Goal: Transaction & Acquisition: Purchase product/service

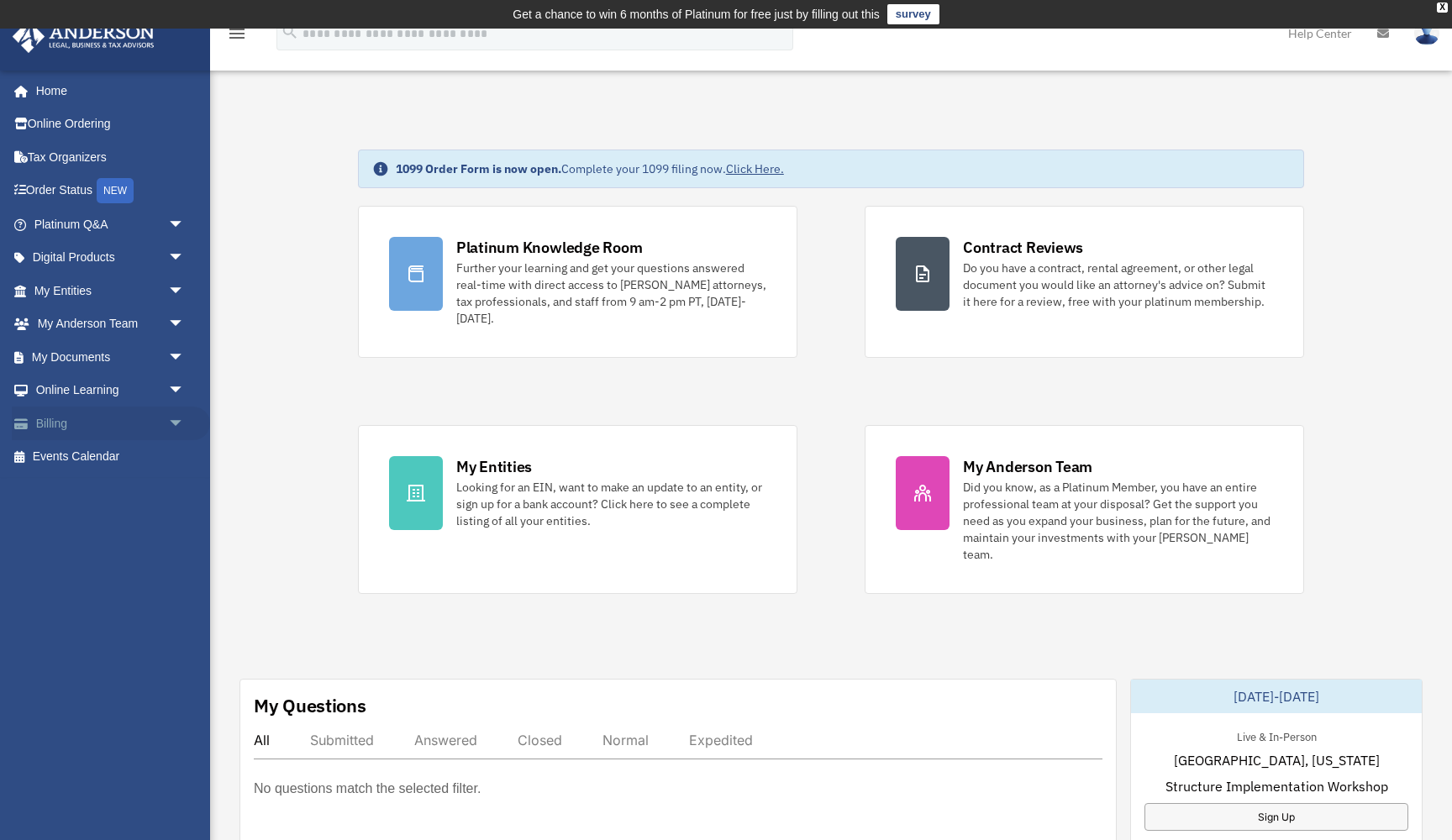
click at [47, 426] on link "Billing arrow_drop_down" at bounding box center [111, 424] width 198 height 34
drag, startPoint x: 46, startPoint y: 426, endPoint x: 42, endPoint y: 415, distance: 11.7
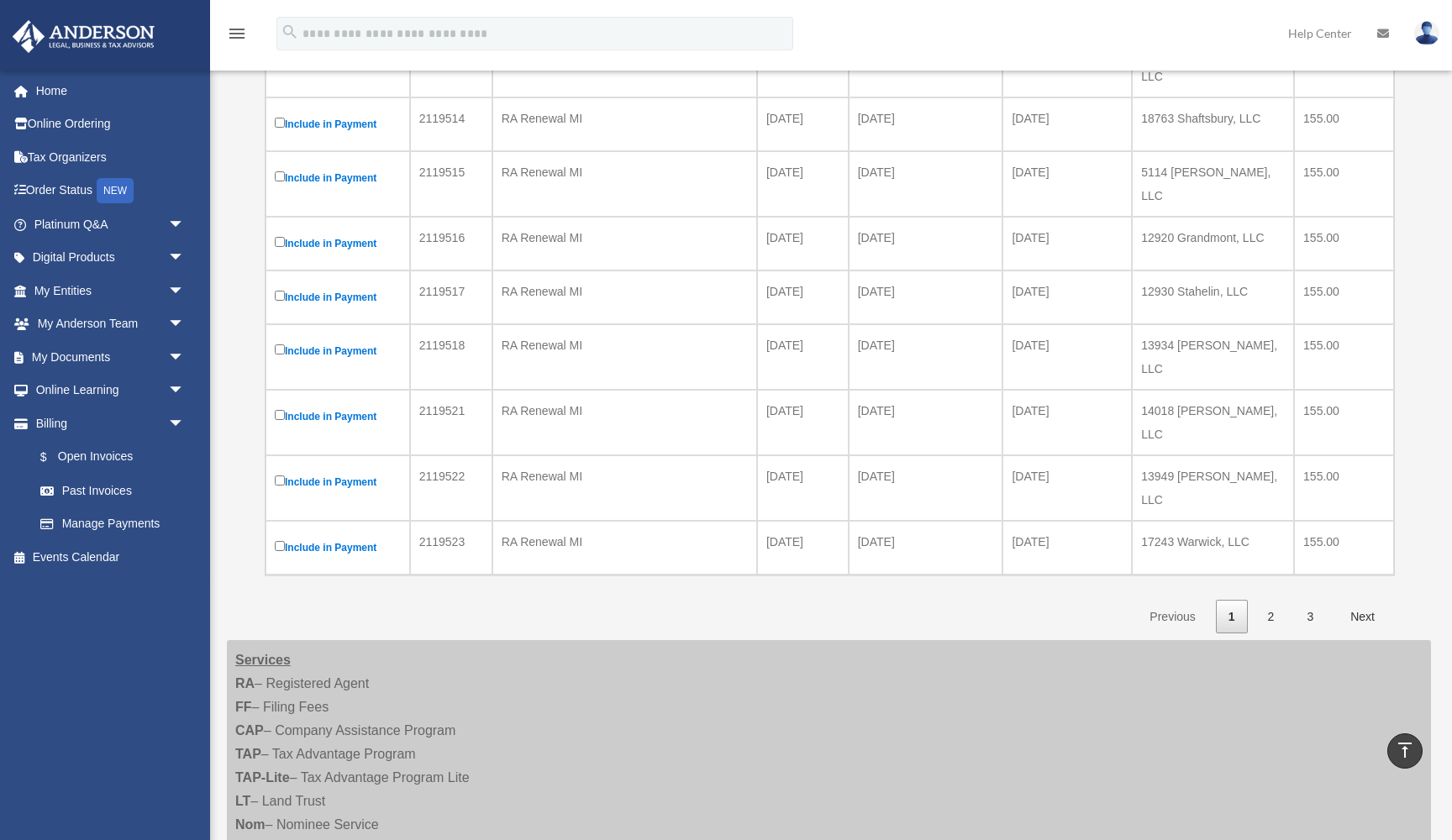
scroll to position [399, 0]
click at [1268, 603] on link "2" at bounding box center [1271, 620] width 32 height 35
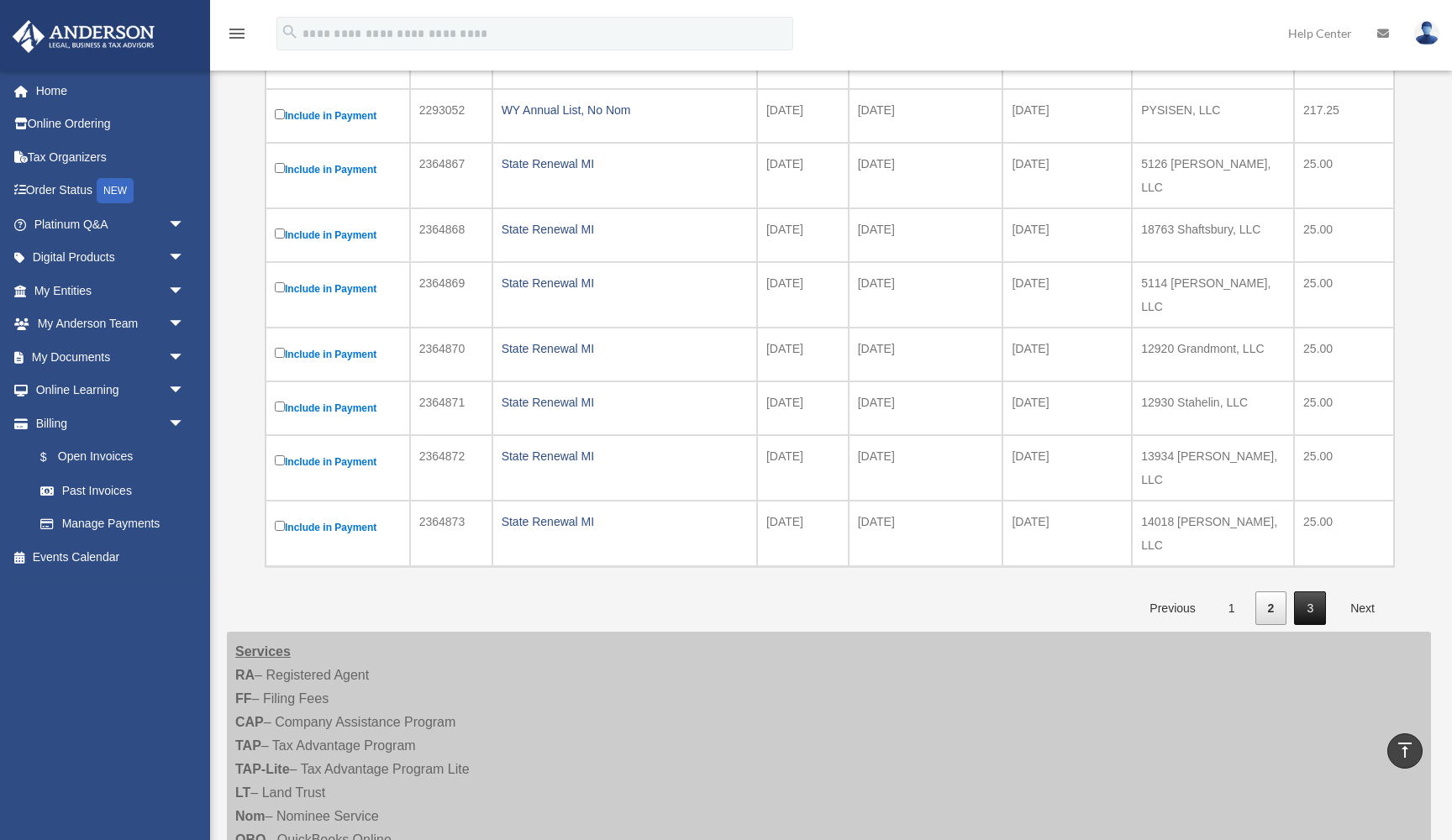
click at [1314, 592] on link "3" at bounding box center [1310, 609] width 32 height 35
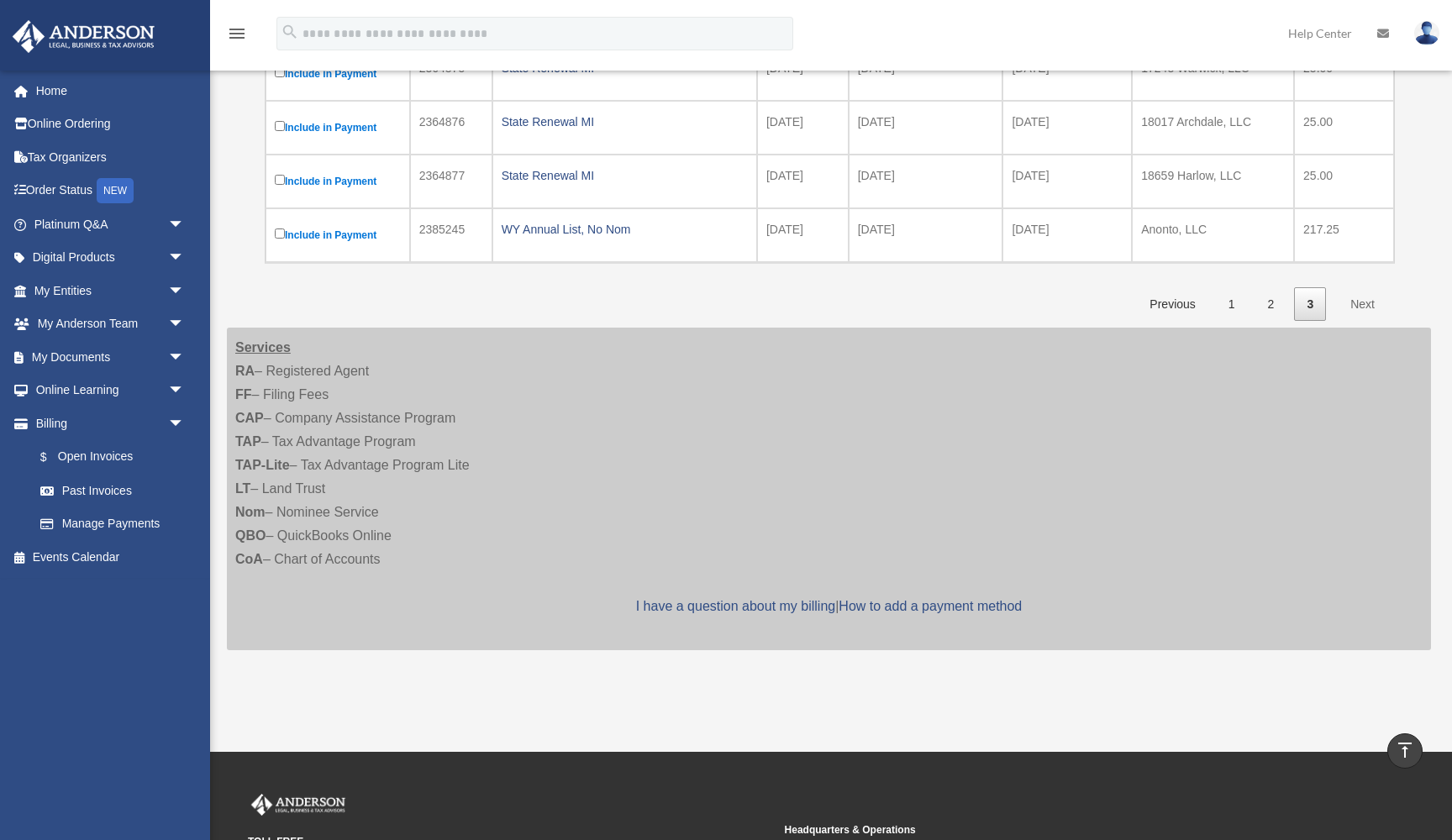
click at [1363, 289] on link "Next" at bounding box center [1362, 304] width 49 height 35
click at [1229, 294] on link "1" at bounding box center [1232, 304] width 32 height 35
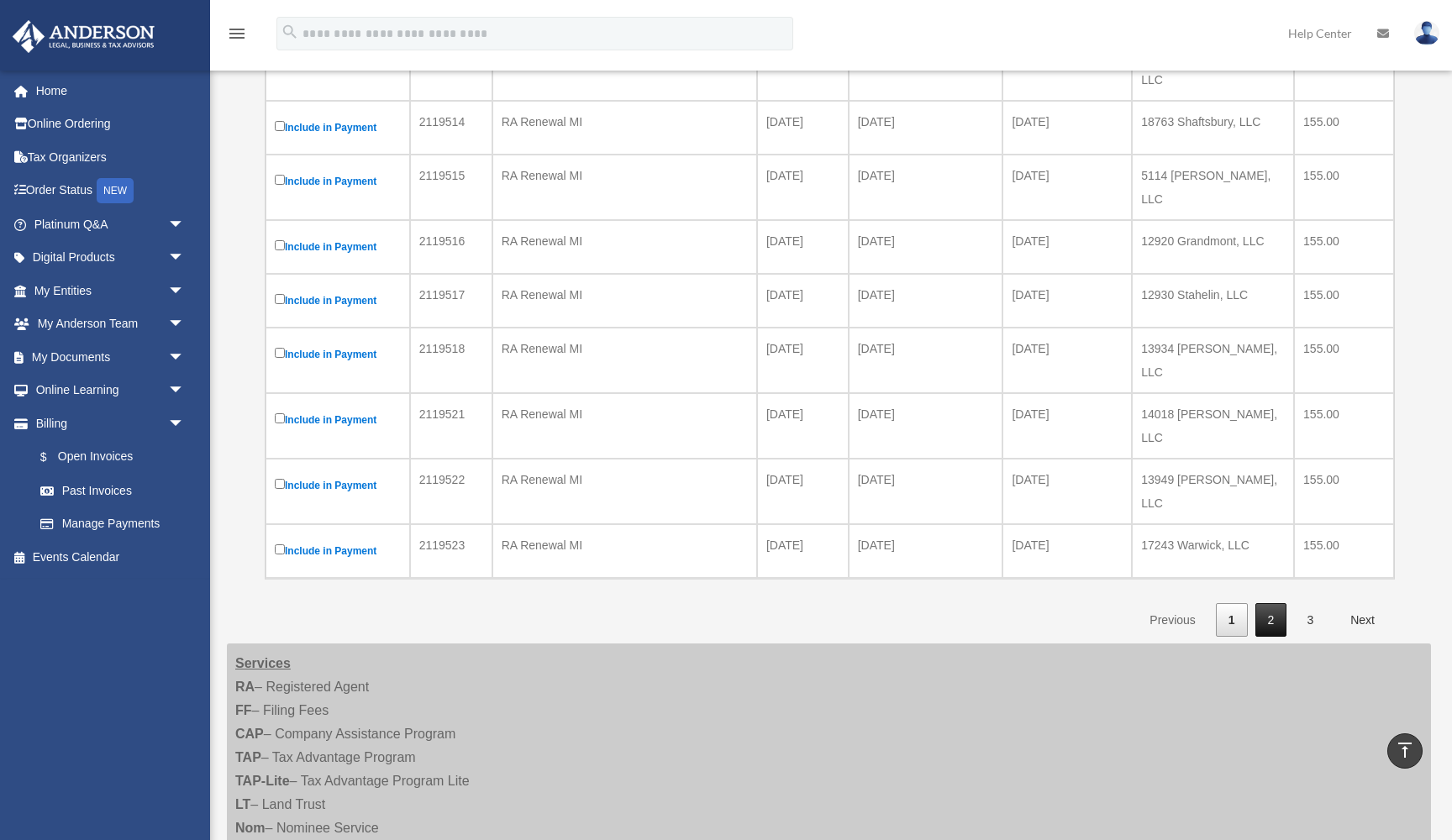
click at [1260, 603] on link "2" at bounding box center [1271, 620] width 32 height 35
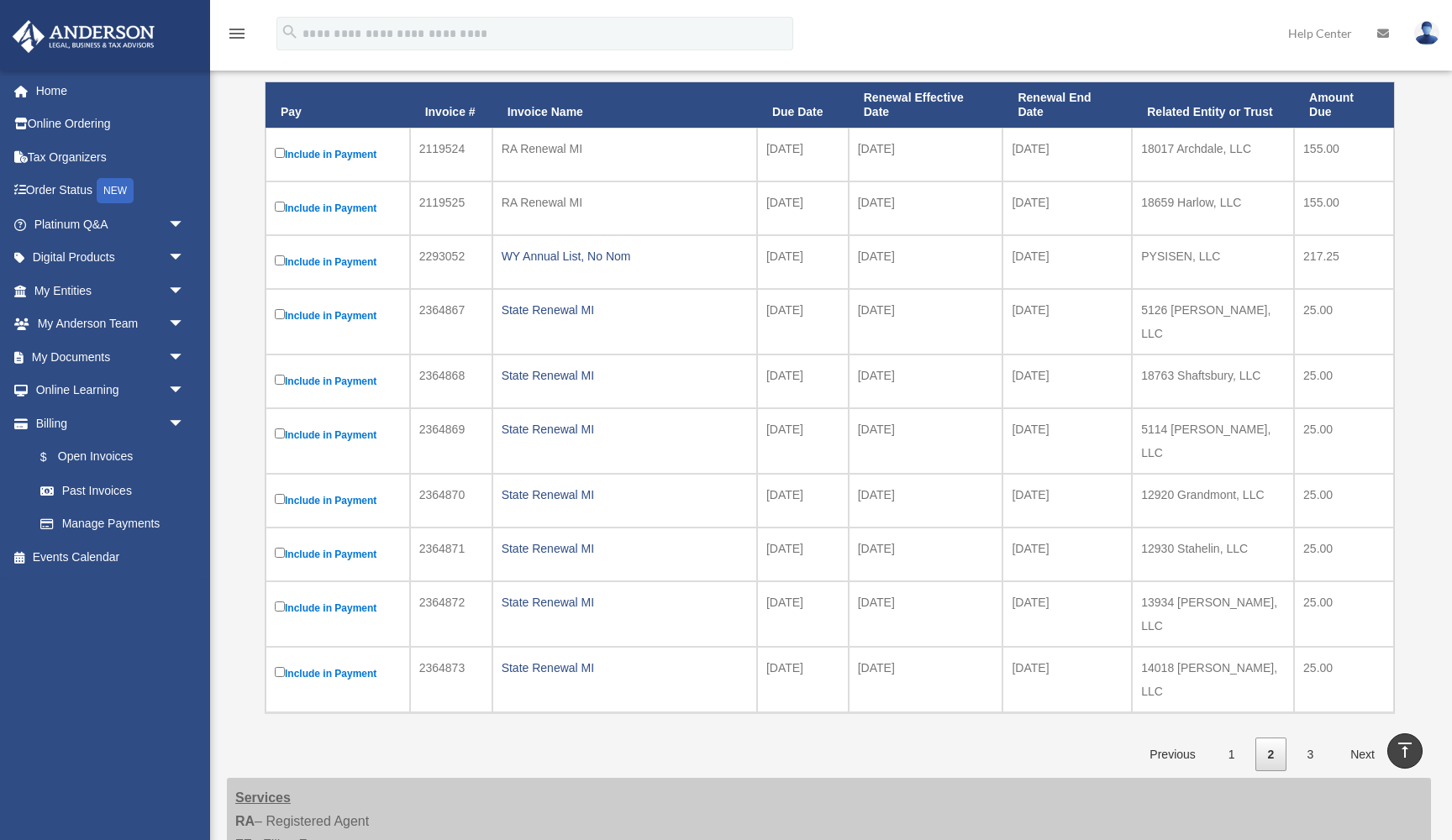
scroll to position [256, 0]
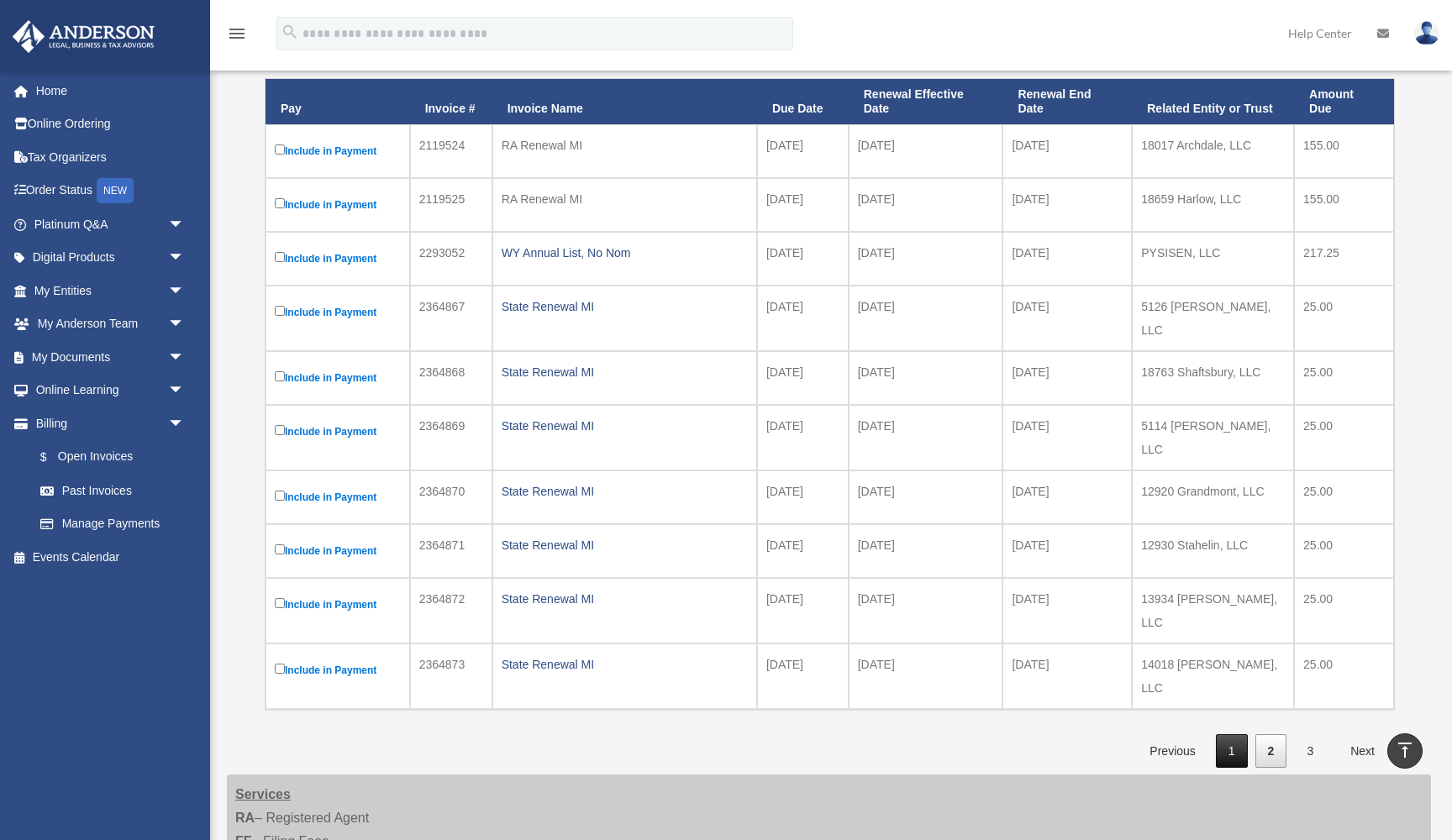
click at [1231, 734] on link "1" at bounding box center [1232, 751] width 32 height 35
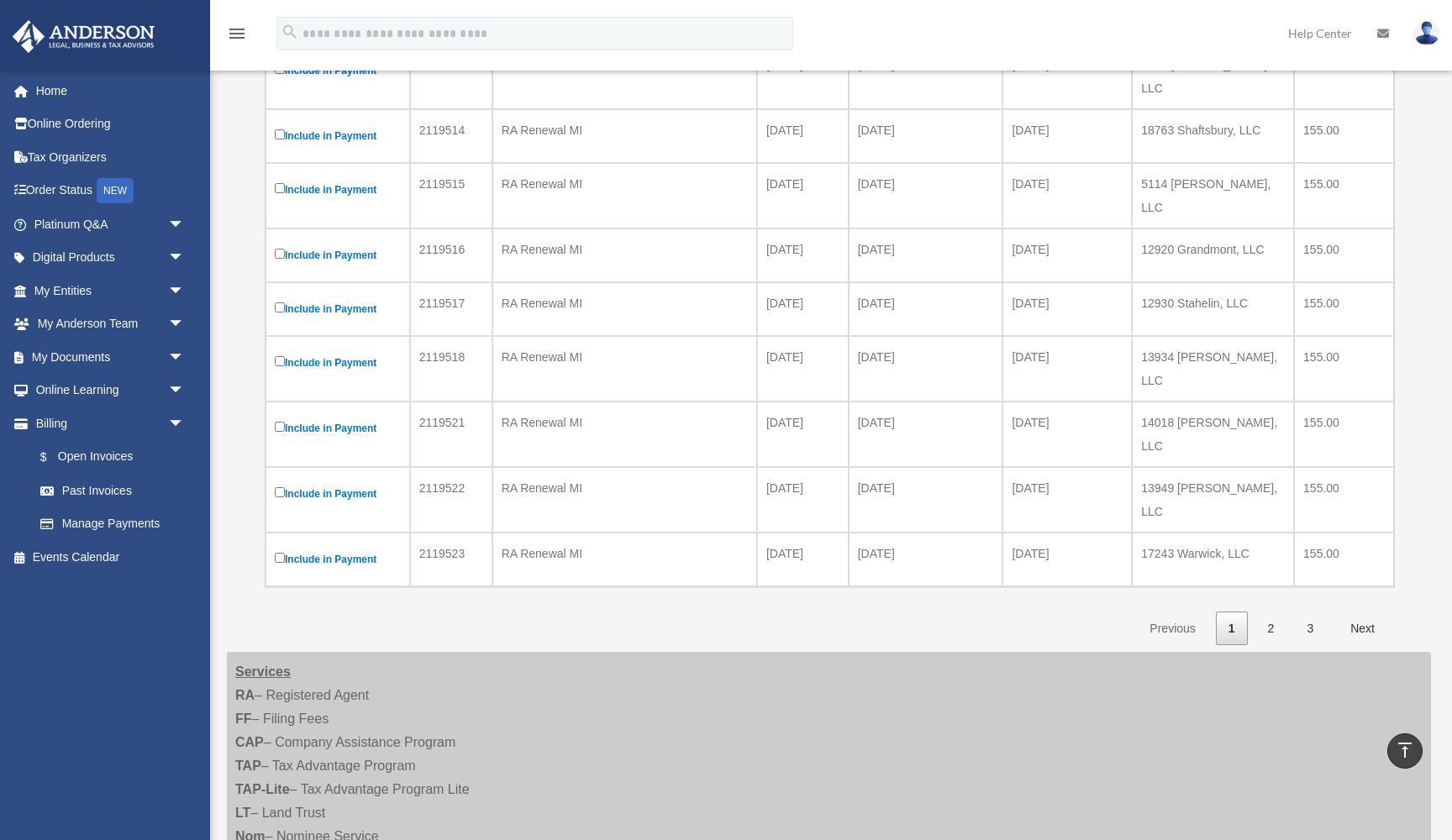
scroll to position [435, 0]
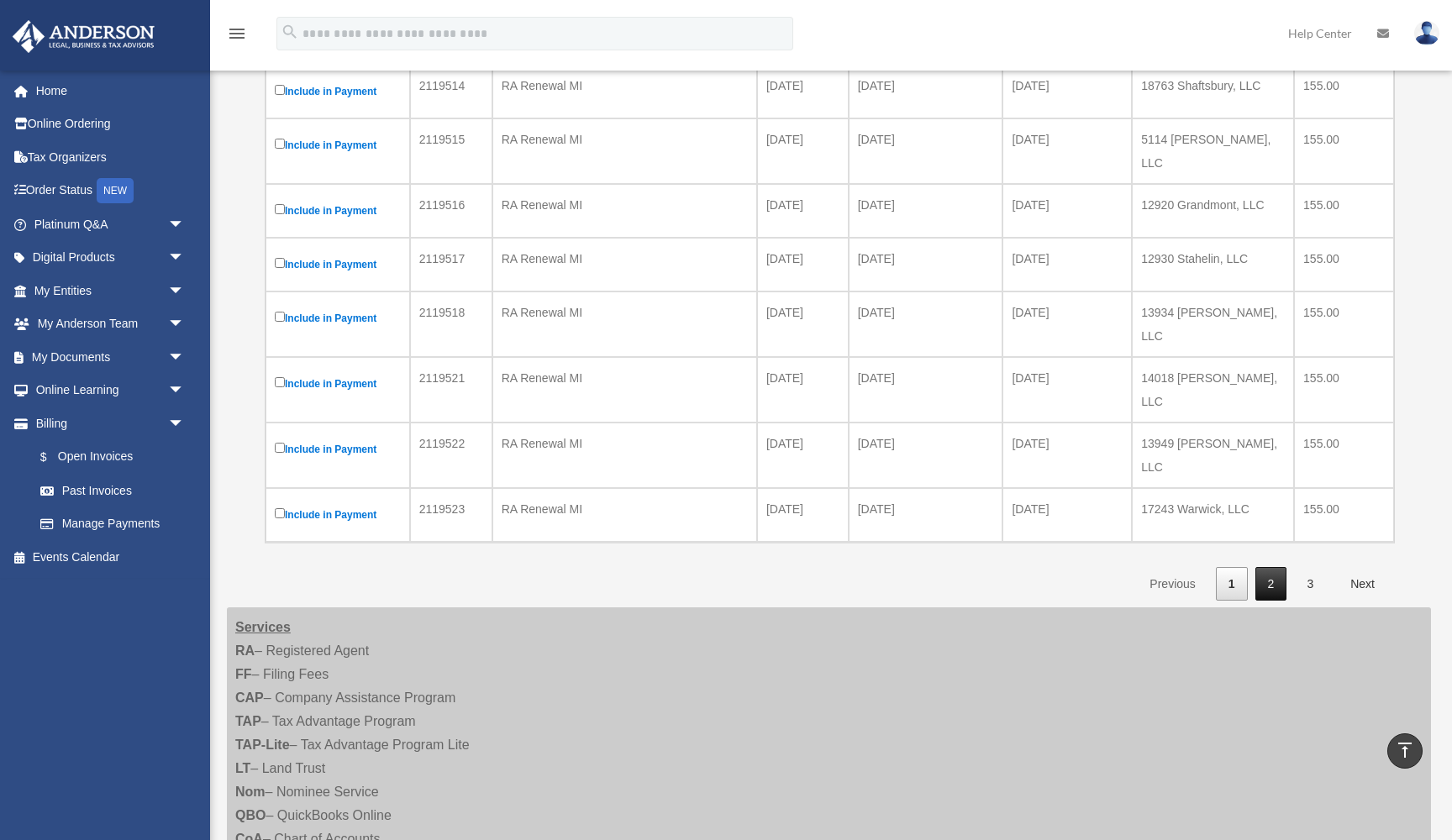
click at [1276, 567] on link "2" at bounding box center [1271, 584] width 32 height 35
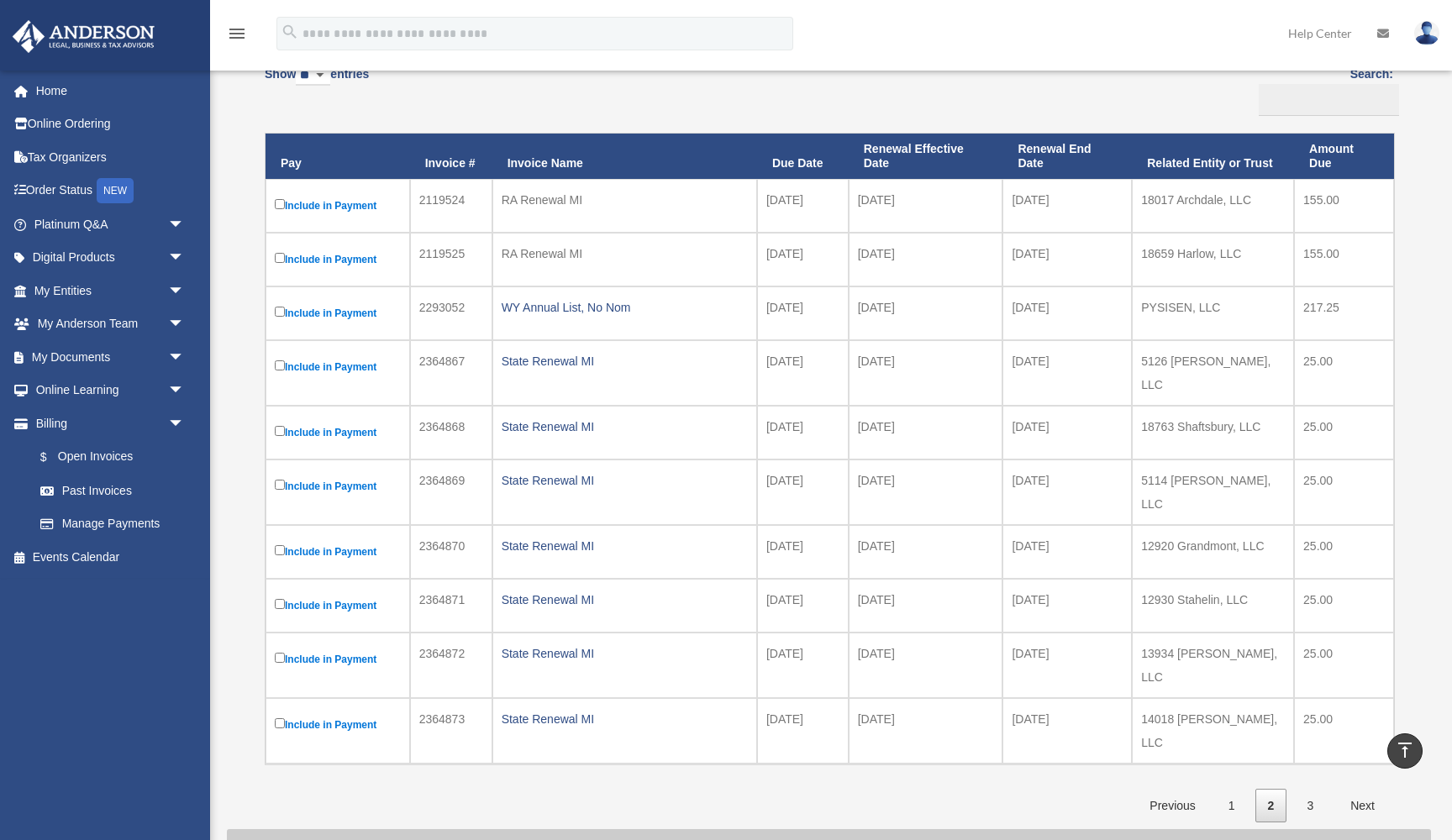
scroll to position [212, 0]
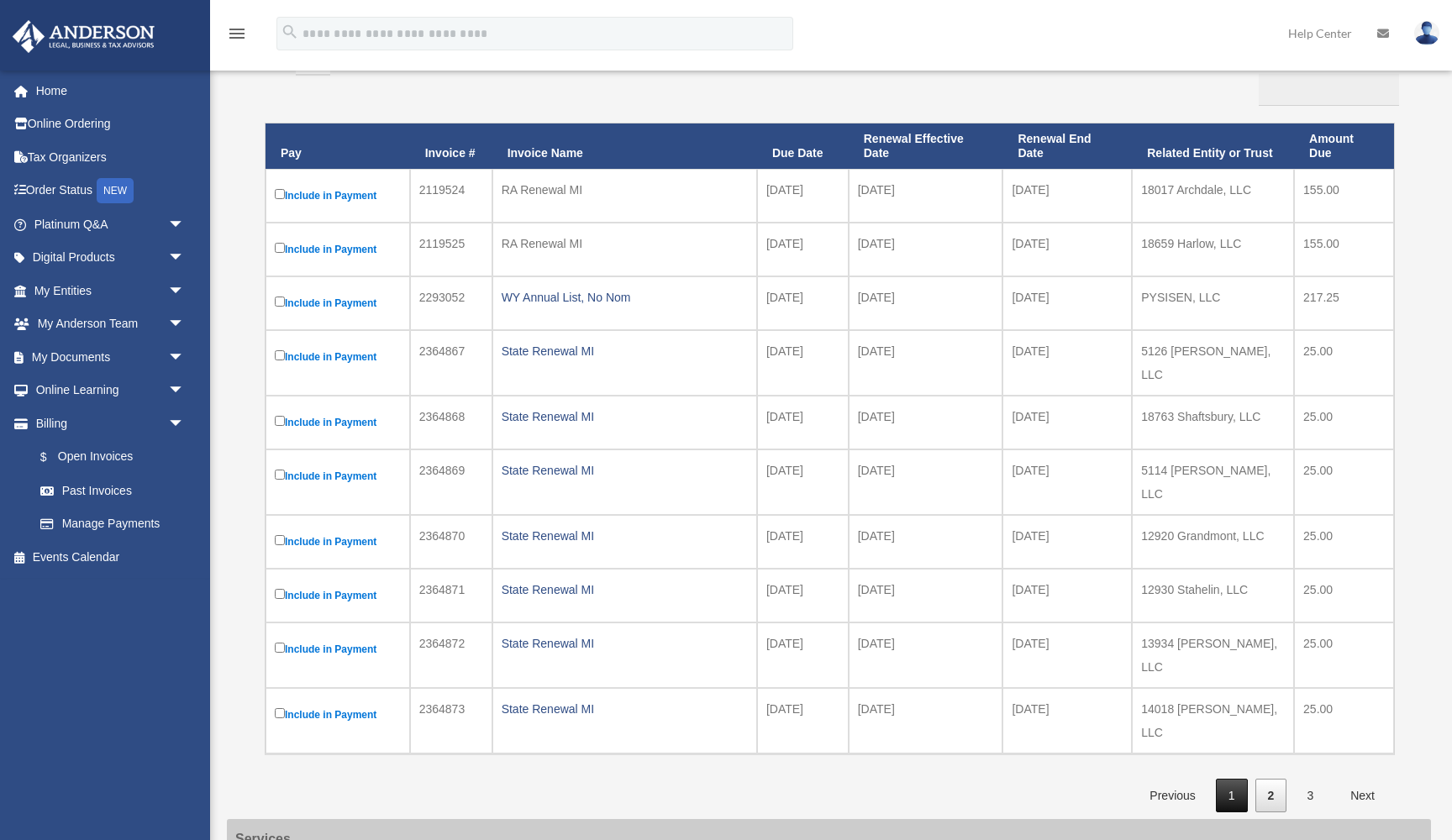
click at [1234, 778] on link "1" at bounding box center [1232, 795] width 32 height 35
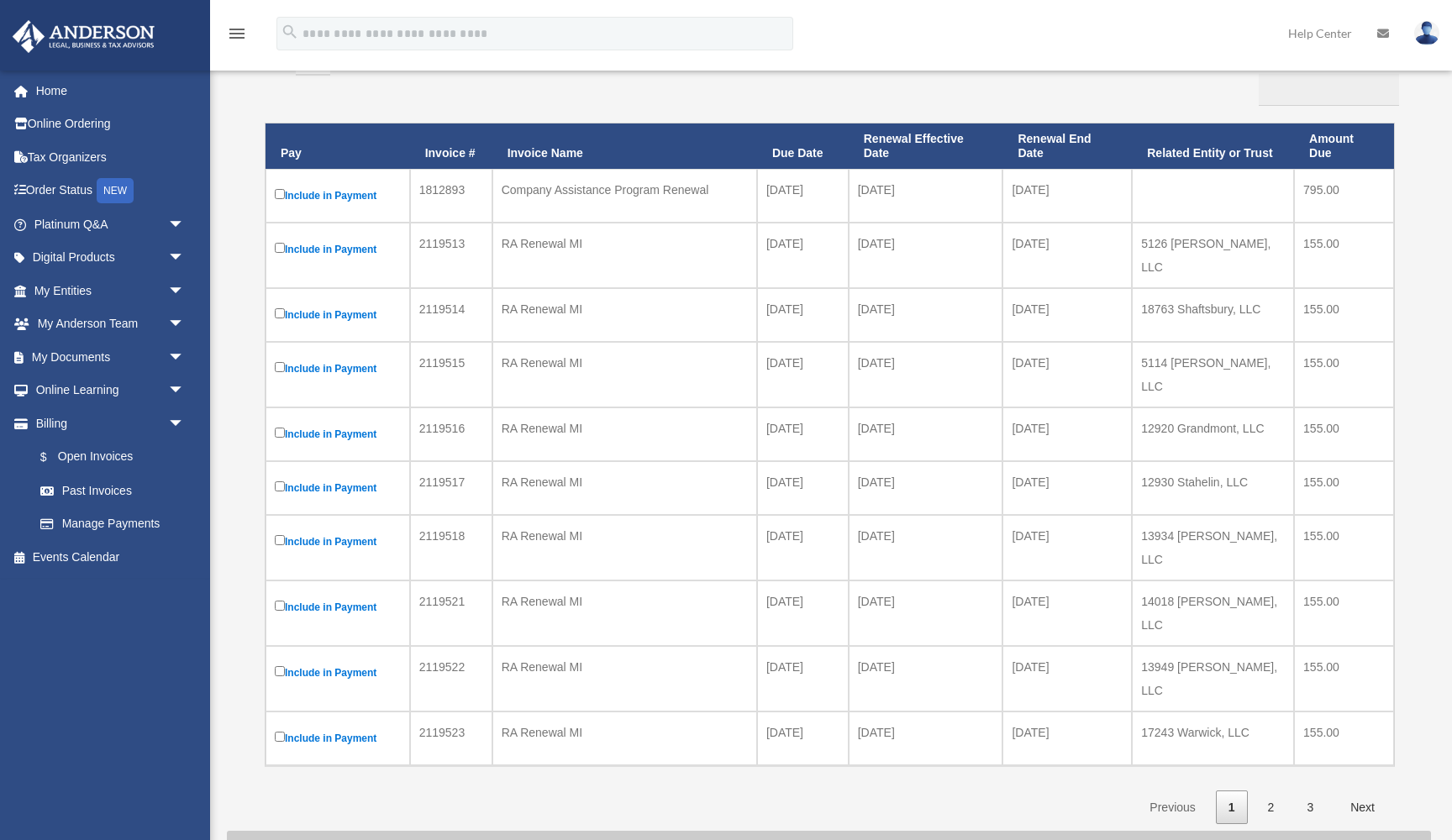
click at [279, 288] on td "Include in Payment" at bounding box center [338, 314] width 144 height 53
click at [279, 305] on label "Include in Payment" at bounding box center [338, 315] width 126 height 20
click at [280, 531] on label "Include in Payment" at bounding box center [338, 542] width 126 height 20
click at [489, 87] on div "Show ** ** ** *** entries Search: Pay Invoice # Invoice Name Due Date Renewal E…" at bounding box center [829, 434] width 1129 height 779
